Goal: Find specific page/section: Find specific page/section

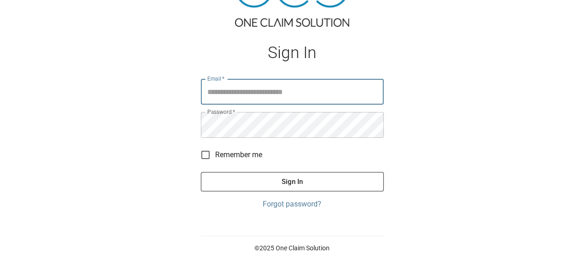
scroll to position [60, 0]
type input "**********"
click at [226, 180] on button "Sign In" at bounding box center [292, 181] width 183 height 19
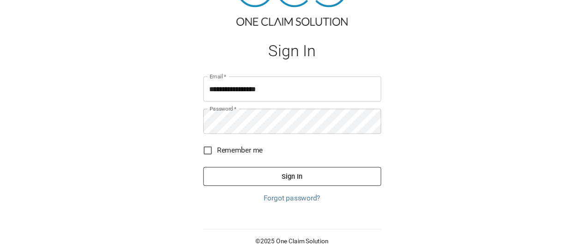
scroll to position [0, 0]
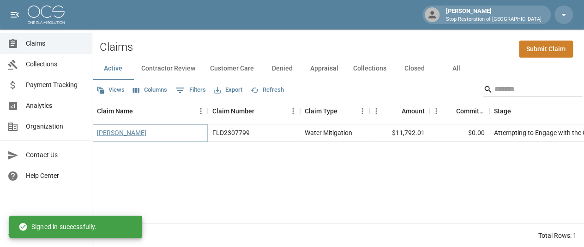
click at [111, 134] on link "[PERSON_NAME]" at bounding box center [121, 132] width 49 height 9
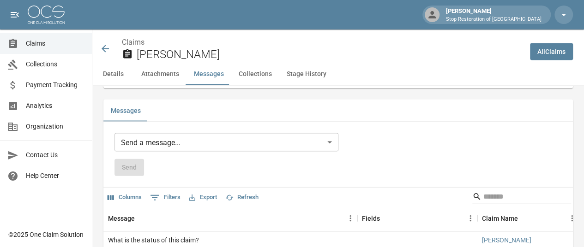
scroll to position [923, 0]
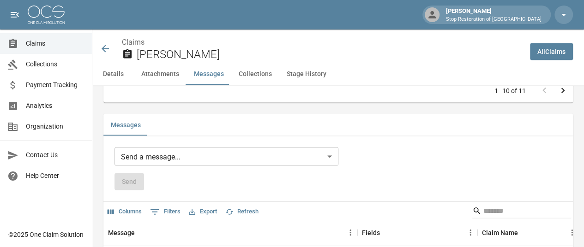
click at [247, 75] on button "Collections" at bounding box center [255, 74] width 48 height 22
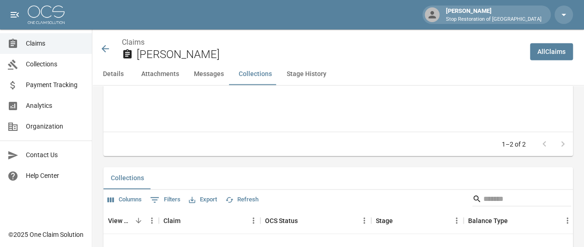
scroll to position [1163, 0]
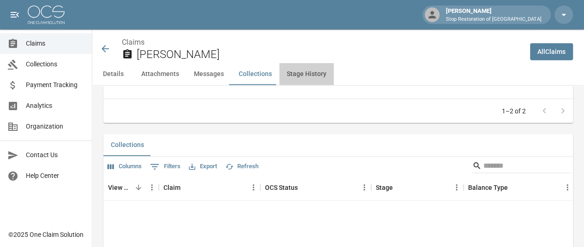
click at [322, 72] on button "Stage History" at bounding box center [306, 74] width 54 height 22
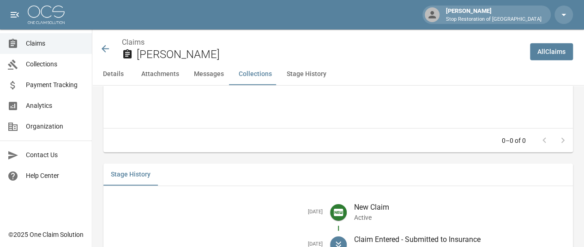
scroll to position [1388, 0]
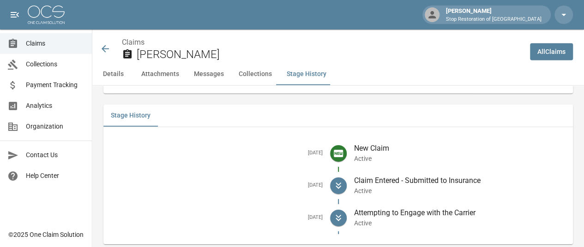
click at [120, 72] on button "Details" at bounding box center [113, 74] width 42 height 22
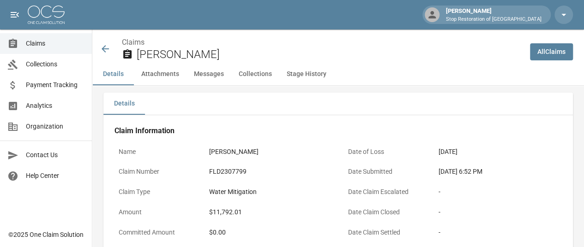
scroll to position [0, 0]
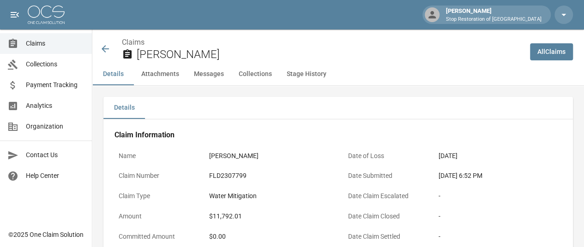
click at [35, 104] on span "Analytics" at bounding box center [55, 106] width 59 height 10
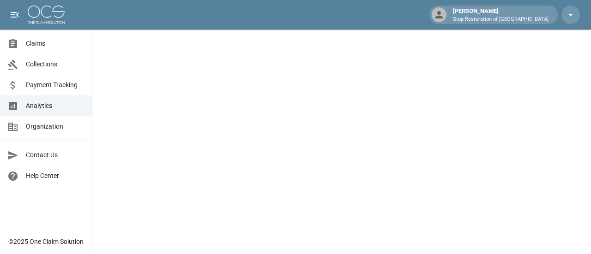
click at [38, 43] on span "Claims" at bounding box center [55, 44] width 59 height 10
